Goal: Obtain resource: Download file/media

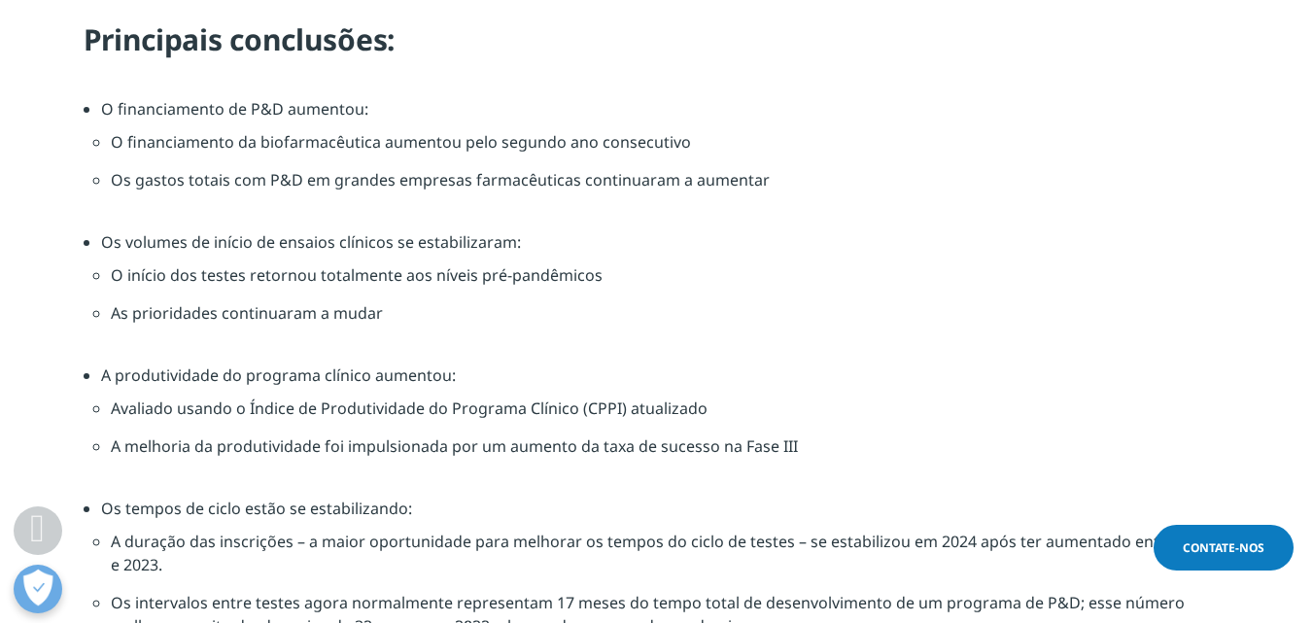
scroll to position [1749, 0]
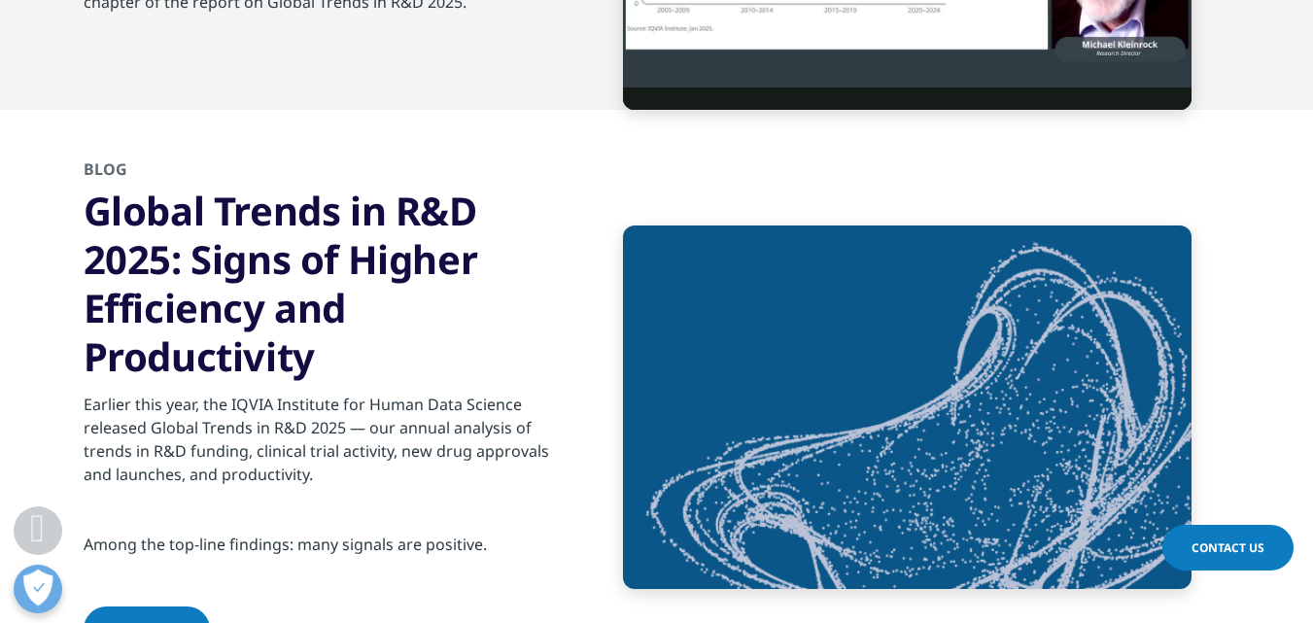
scroll to position [7390, 0]
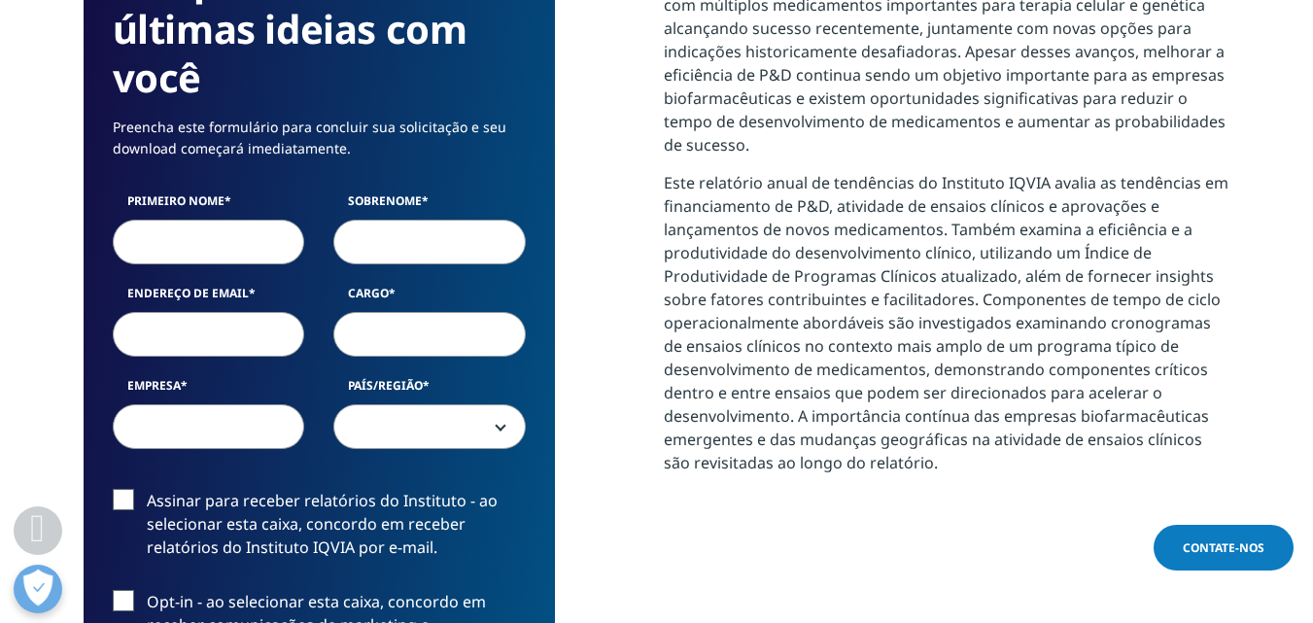
scroll to position [1069, 0]
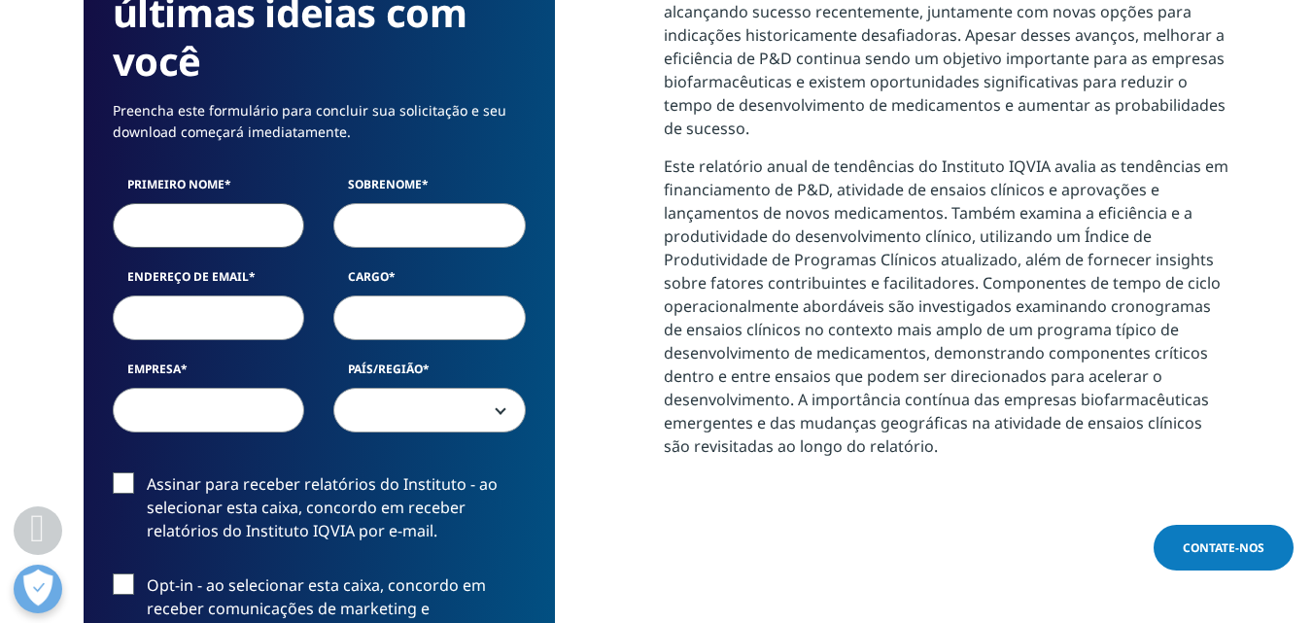
click at [149, 224] on input "Primeiro nome" at bounding box center [209, 225] width 192 height 45
type input "Lilian"
type input "Ferrari"
click at [188, 318] on input "Endereço de email" at bounding box center [209, 317] width 192 height 45
type input "l"
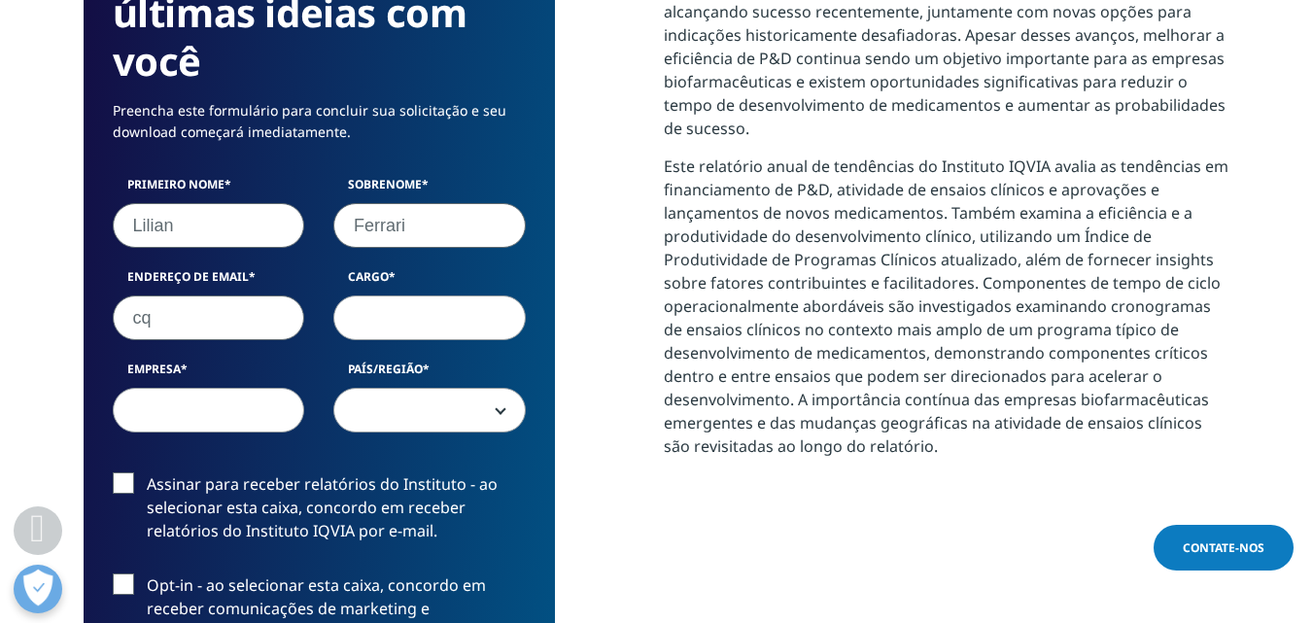
type input "c"
type input "lilian.ferrari2@gmail.com"
click at [371, 328] on input "Cargo" at bounding box center [429, 317] width 192 height 45
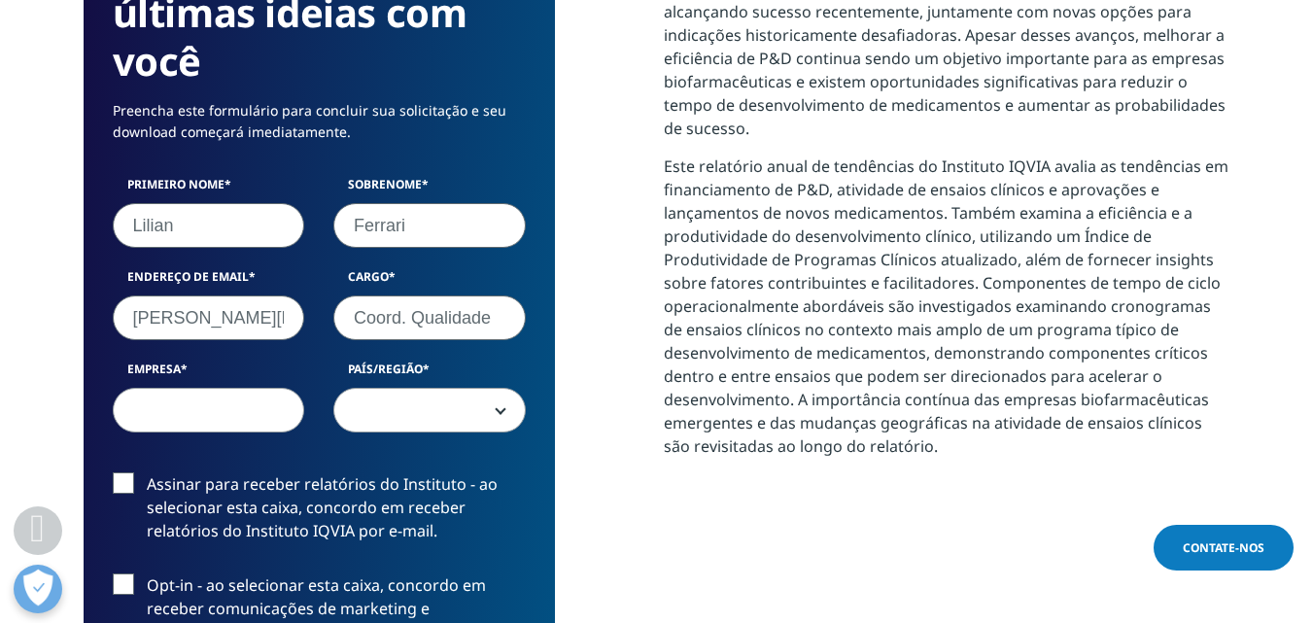
type input "Coord. Qualidade"
click at [210, 407] on input "Empresa" at bounding box center [209, 410] width 192 height 45
type input "FFM"
click at [458, 410] on span at bounding box center [429, 411] width 190 height 45
click at [422, 412] on span at bounding box center [429, 411] width 190 height 45
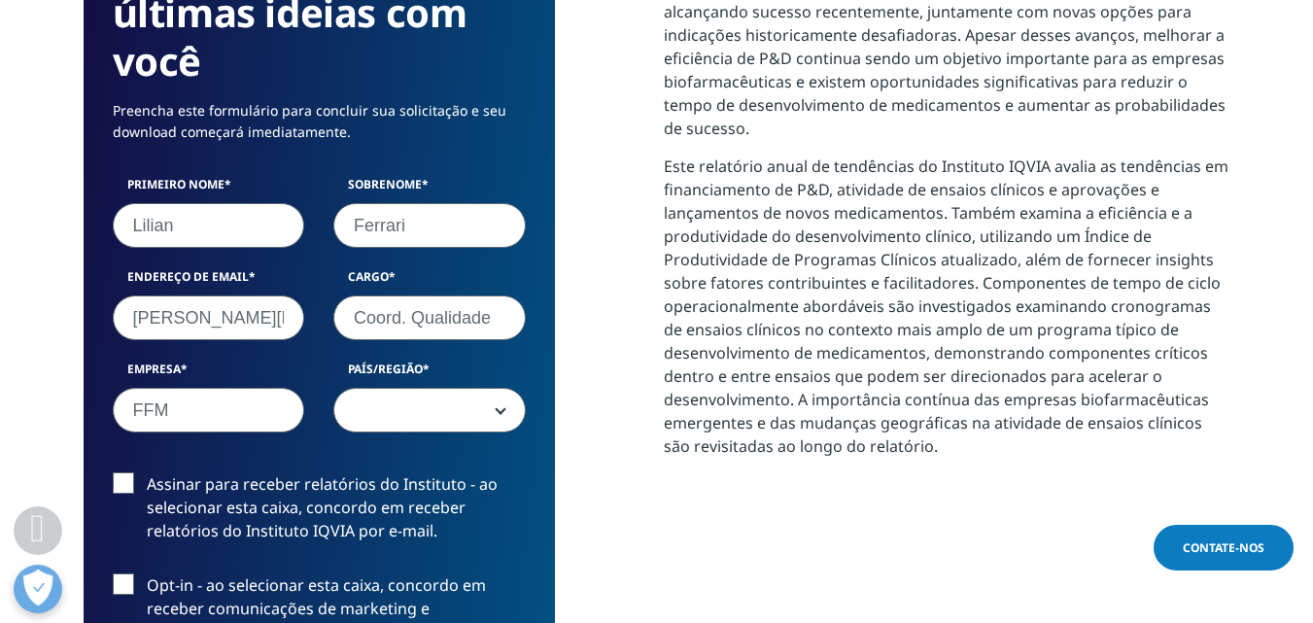
click at [417, 400] on span at bounding box center [429, 411] width 190 height 45
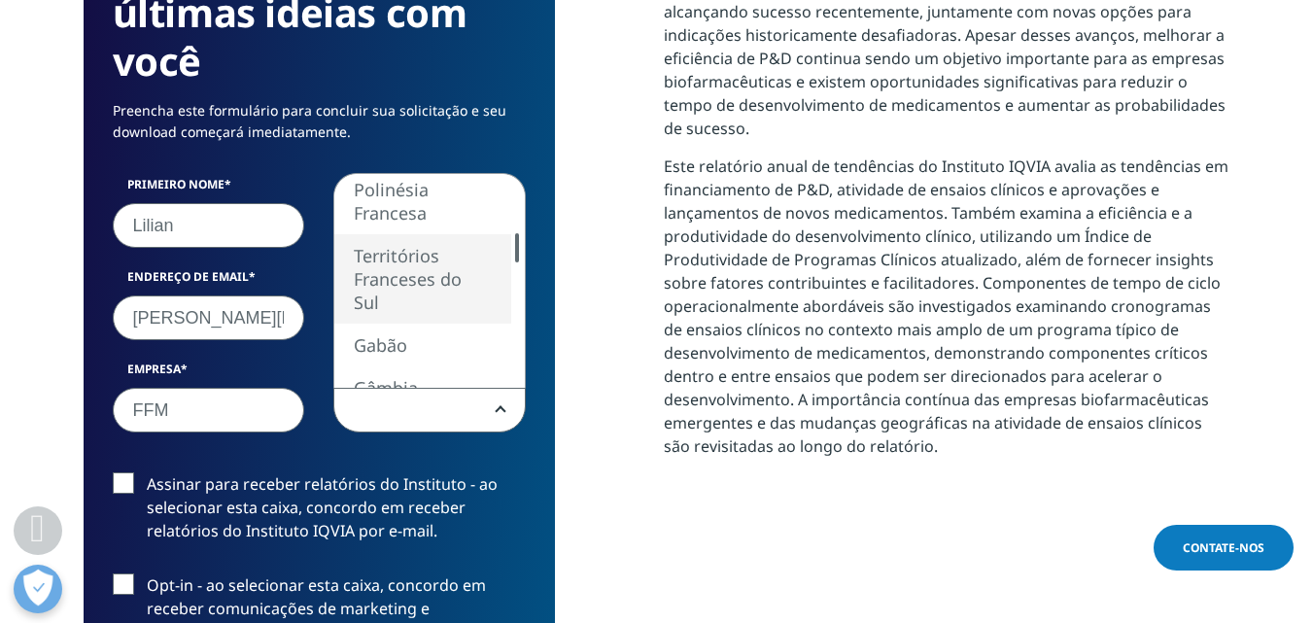
click at [500, 249] on div "Estados Unidos Canadá Reino Unido Afeganistão Albânia Argélia Samoa Americana A…" at bounding box center [429, 281] width 190 height 214
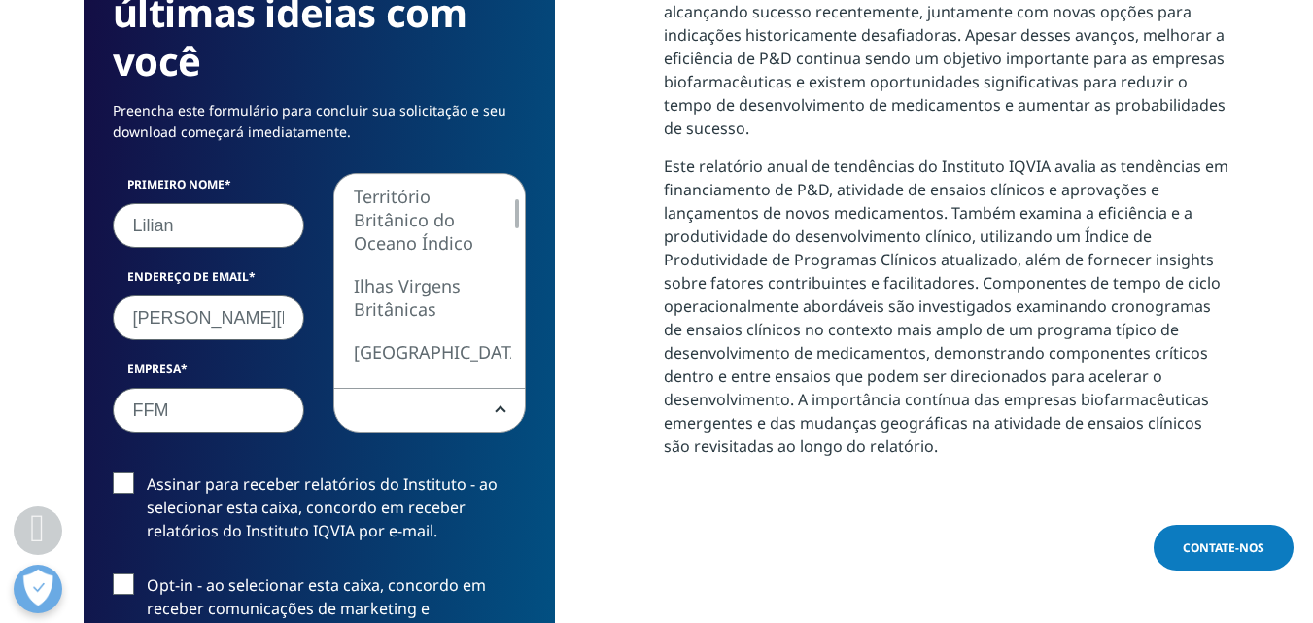
select select "[GEOGRAPHIC_DATA]"
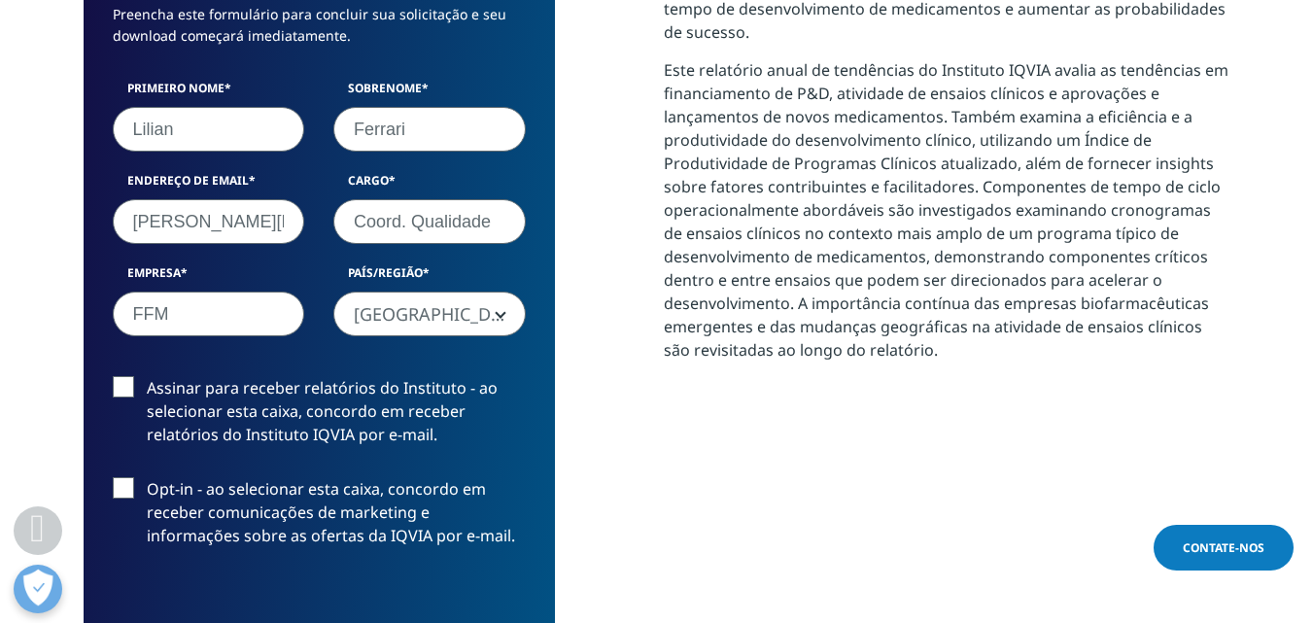
scroll to position [1166, 0]
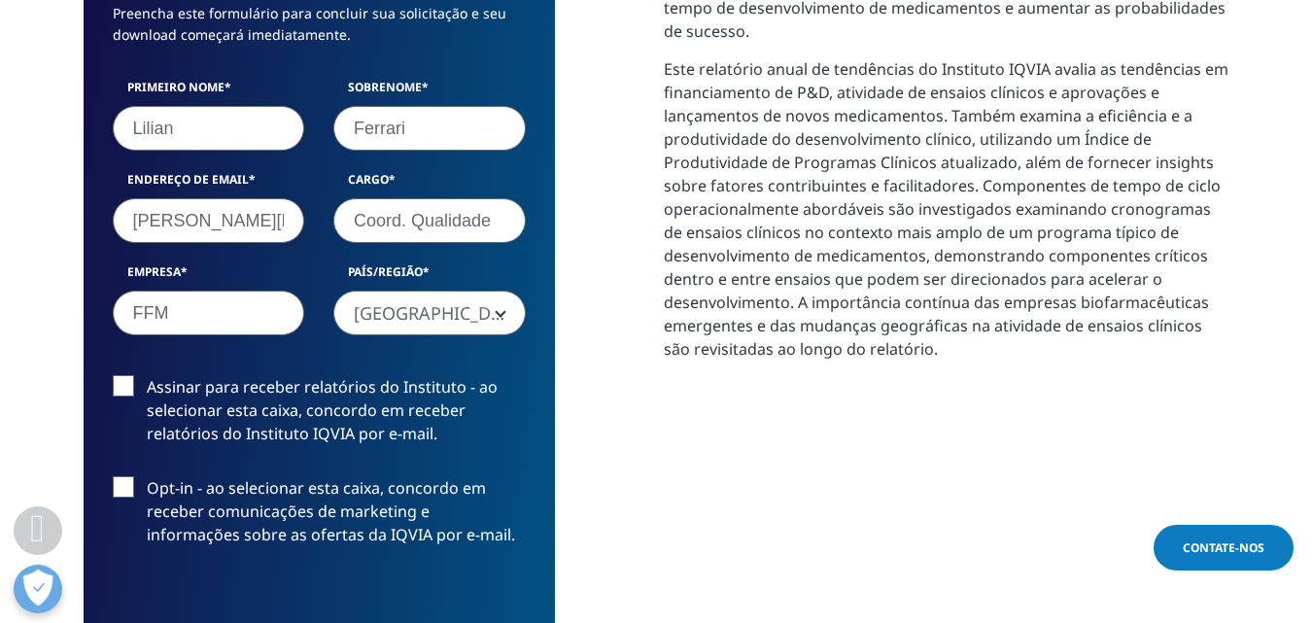
click at [121, 380] on label "Assinar para receber relatórios do Instituto - ao selecionar esta caixa, concor…" at bounding box center [319, 415] width 413 height 81
click at [147, 375] on input "Assinar para receber relatórios do Instituto - ao selecionar esta caixa, concor…" at bounding box center [147, 375] width 0 height 0
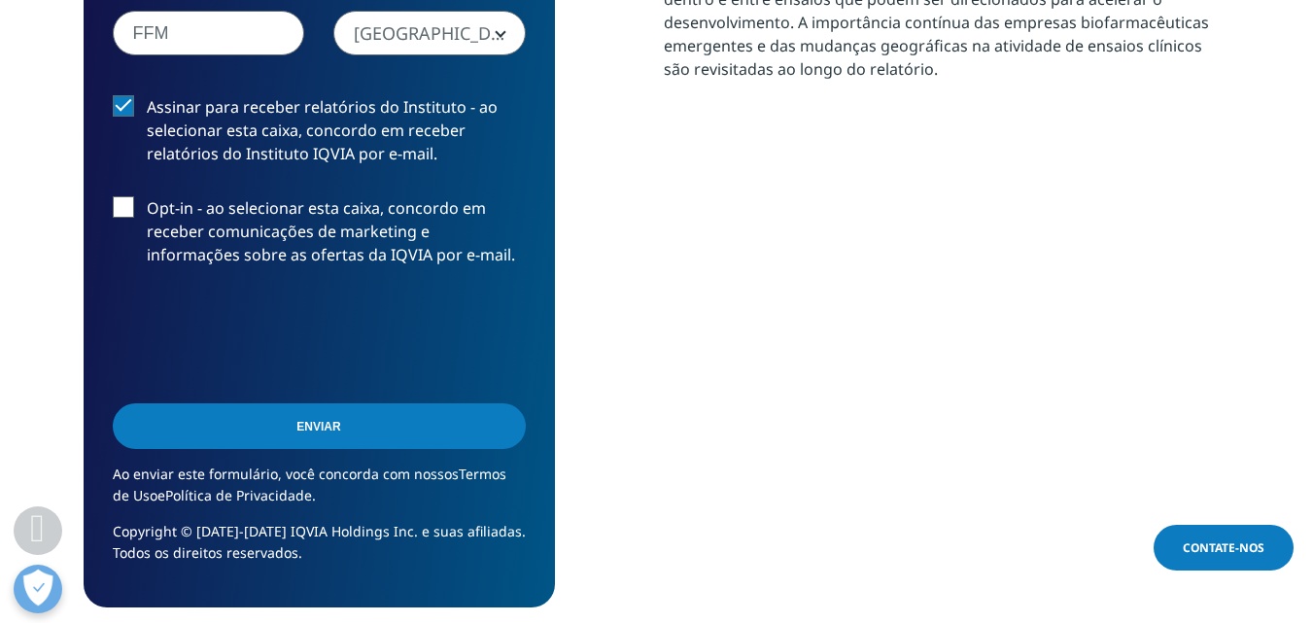
scroll to position [1458, 0]
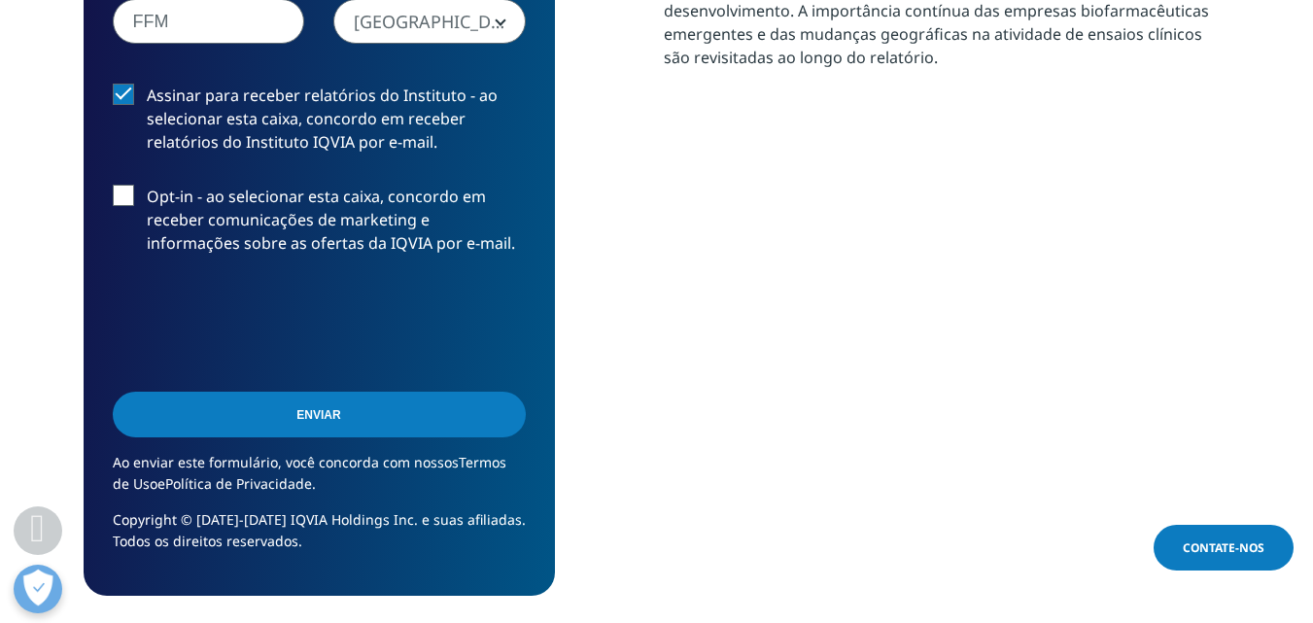
click at [328, 412] on input "Enviar" at bounding box center [319, 415] width 413 height 46
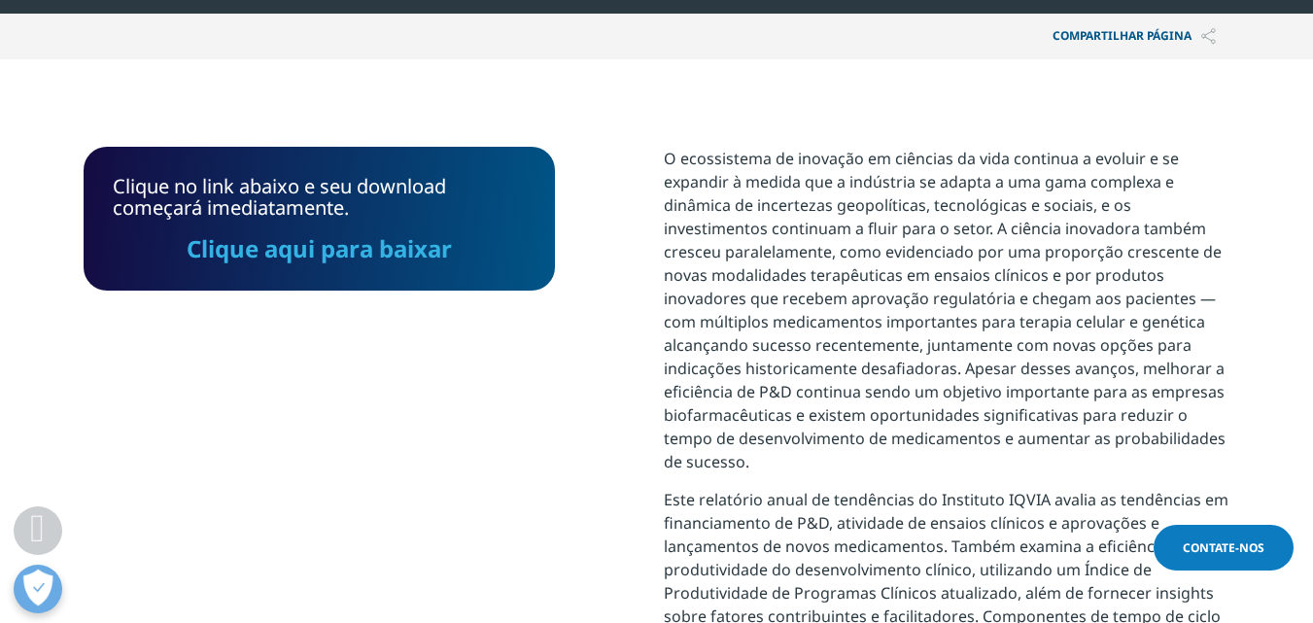
scroll to position [717, 0]
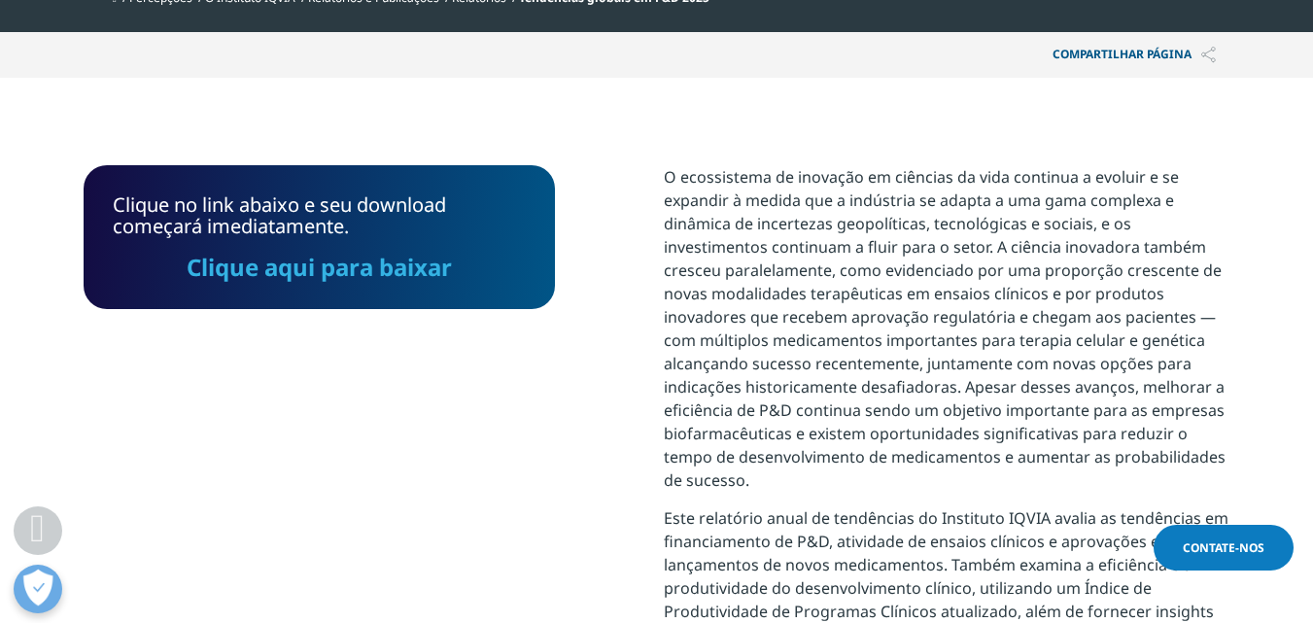
click at [359, 268] on font "Clique aqui para baixar" at bounding box center [319, 267] width 265 height 32
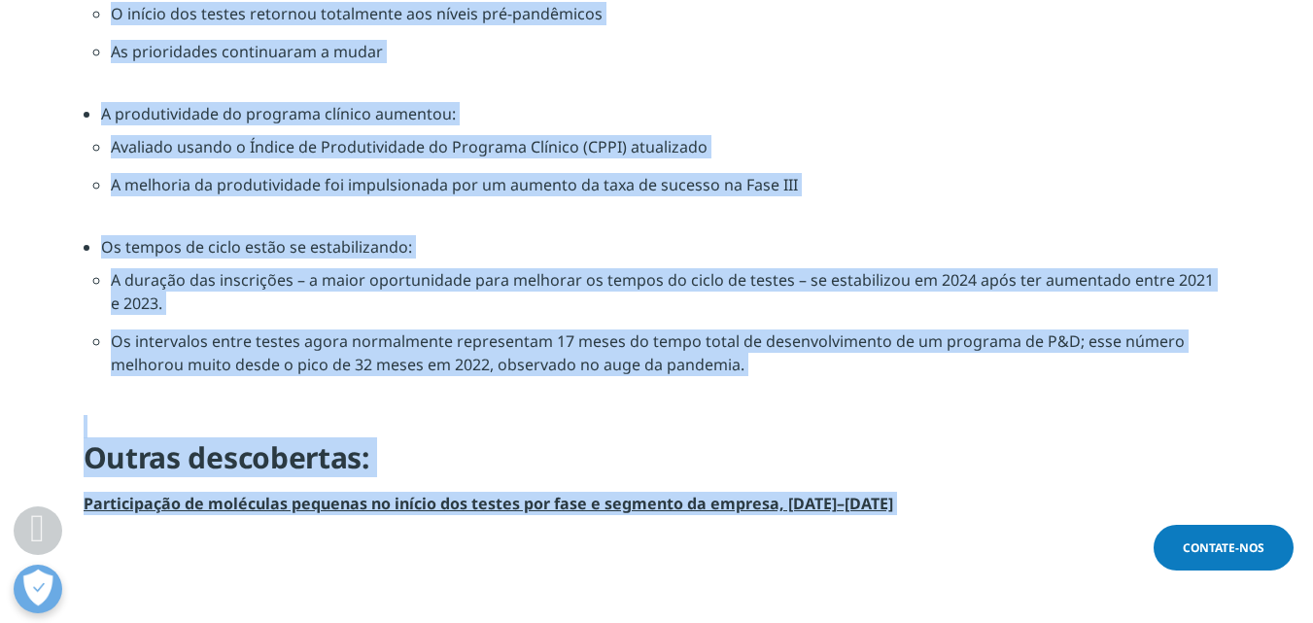
scroll to position [2072, 0]
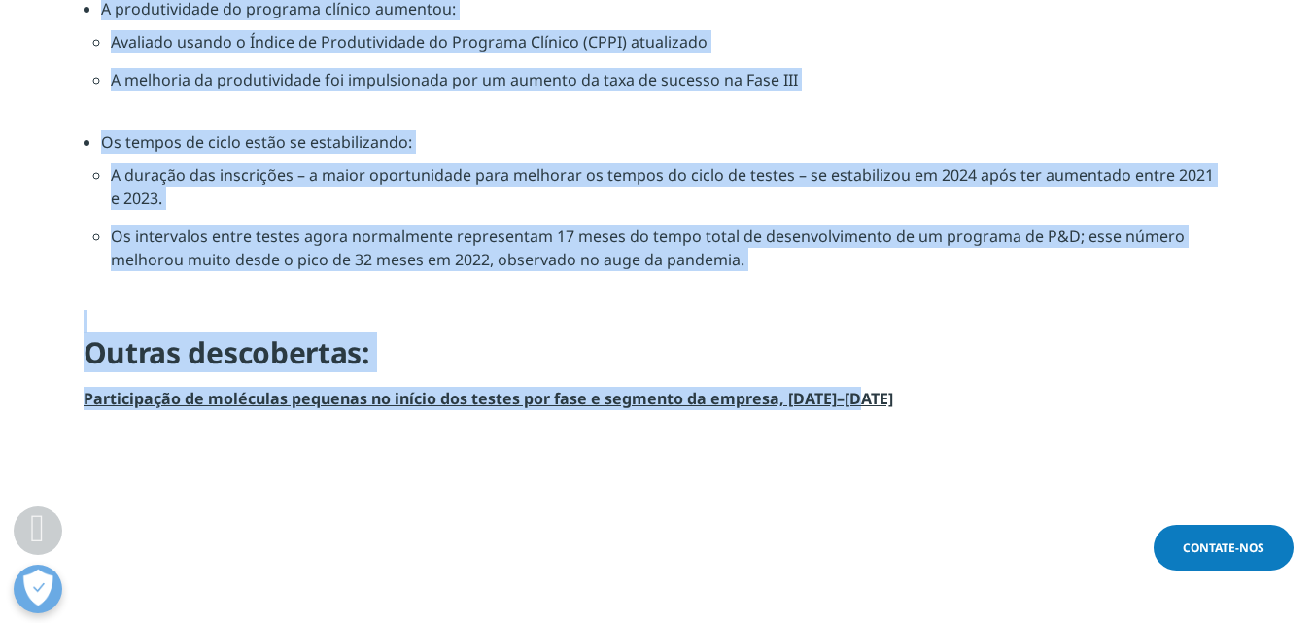
drag, startPoint x: 87, startPoint y: 153, endPoint x: 904, endPoint y: 413, distance: 856.9
click at [904, 413] on section "Principais conclusões: O financiamento de P&D aumentou: O financiamento da biof…" at bounding box center [656, 31] width 1313 height 853
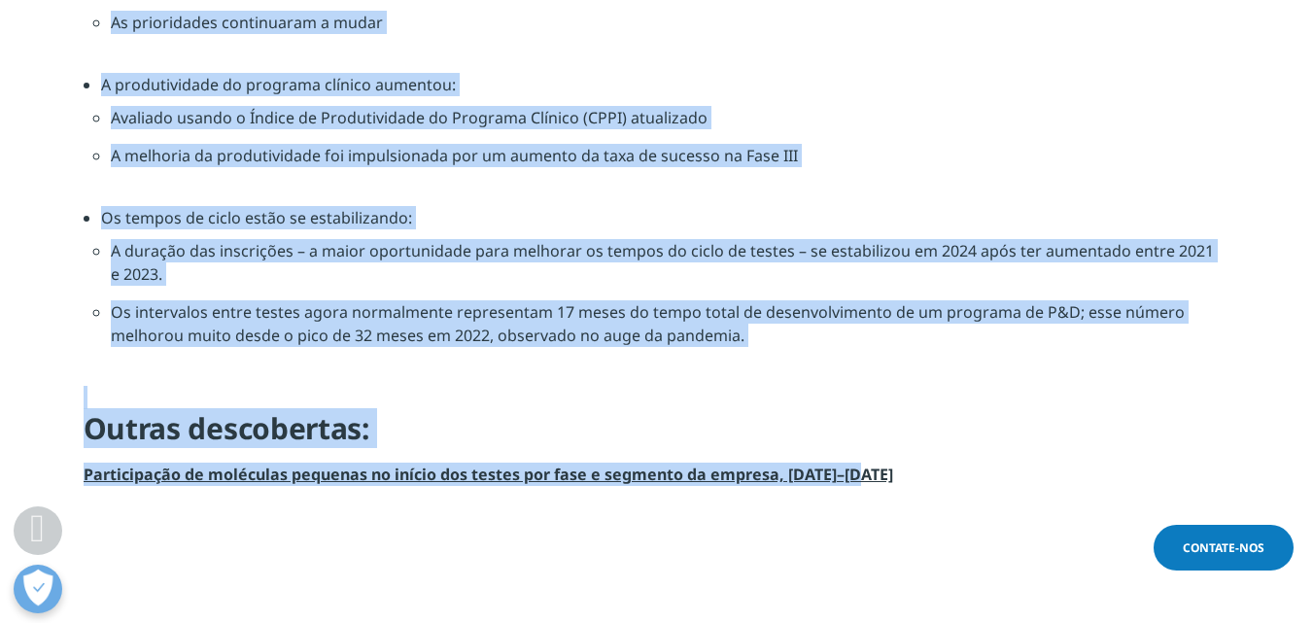
scroll to position [1975, 0]
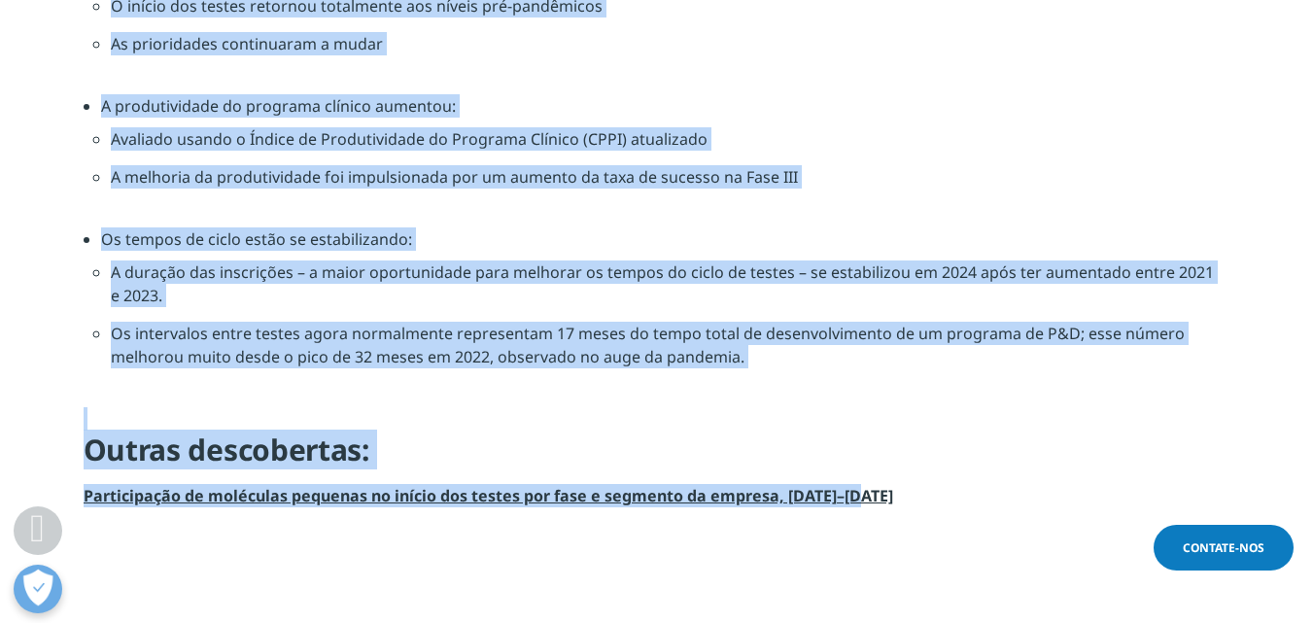
click at [892, 366] on li "Os intervalos entre testes agora normalmente representam 17 meses do tempo tota…" at bounding box center [666, 352] width 1110 height 61
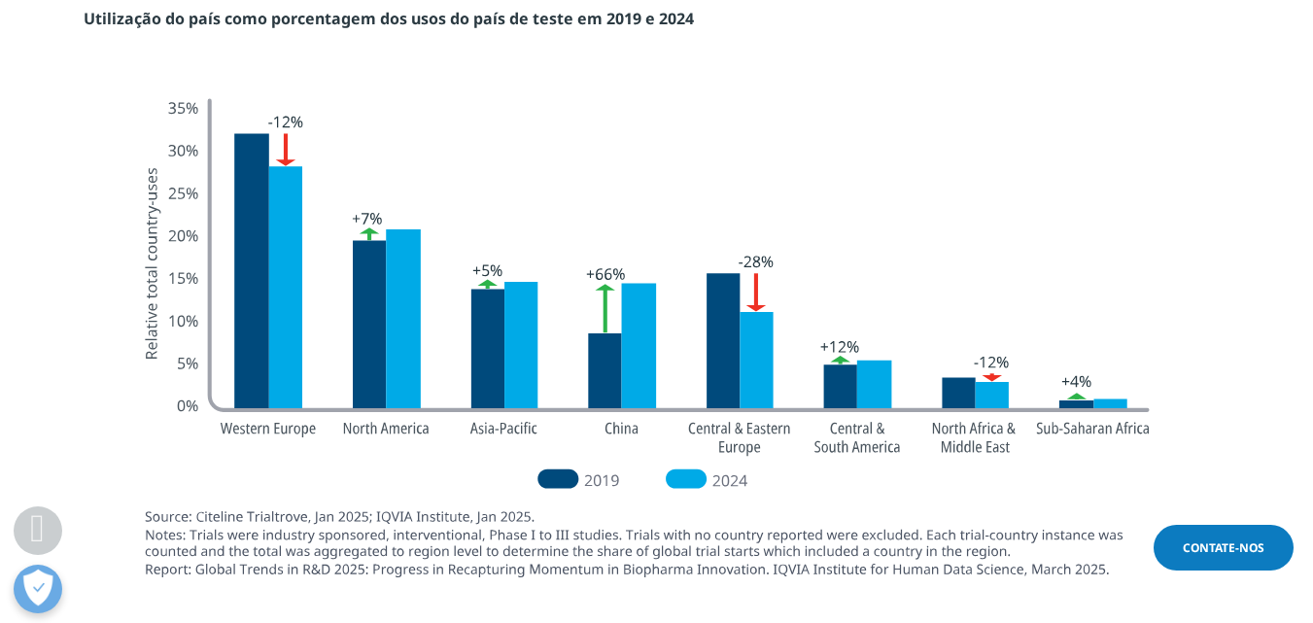
scroll to position [5085, 0]
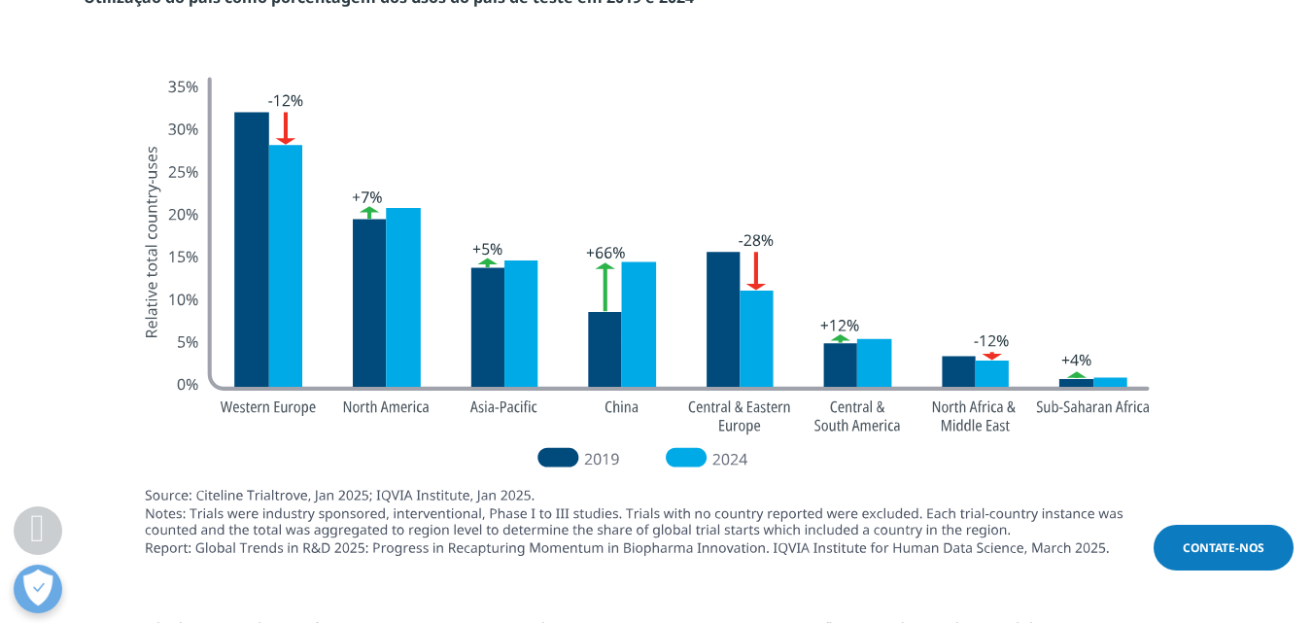
click at [144, 406] on img at bounding box center [657, 310] width 1088 height 507
